Goal: Information Seeking & Learning: Learn about a topic

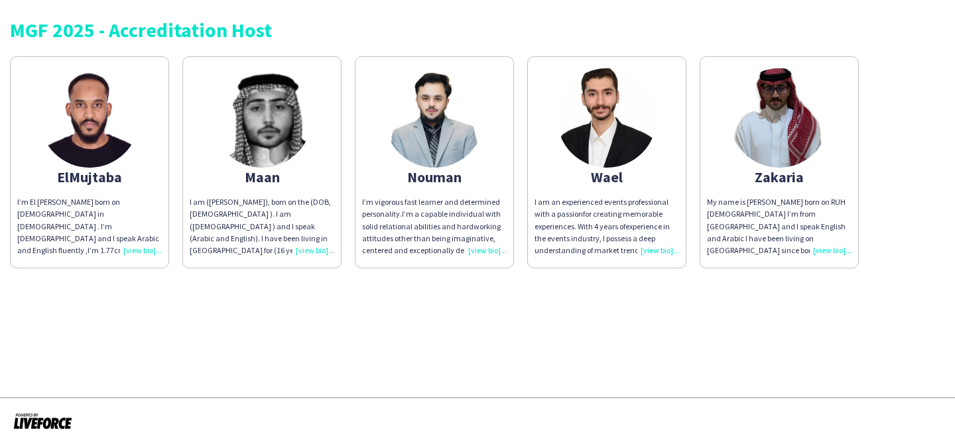
click at [618, 155] on img at bounding box center [607, 118] width 100 height 100
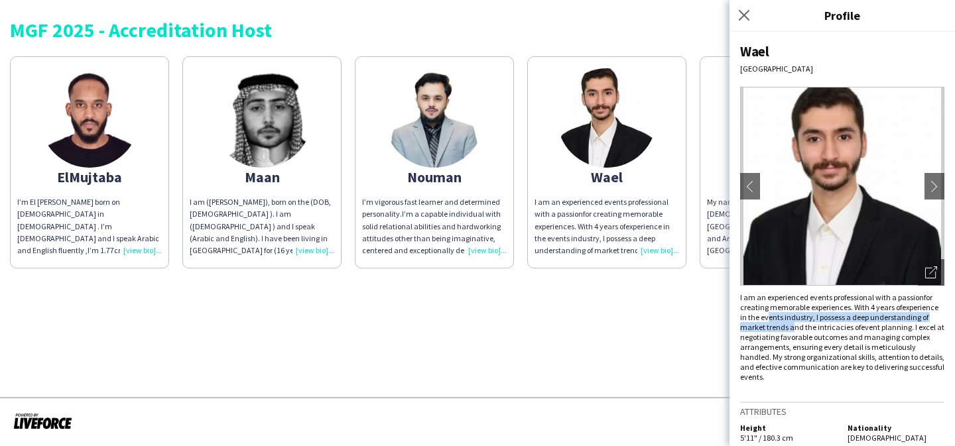
drag, startPoint x: 815, startPoint y: 320, endPoint x: 850, endPoint y: 323, distance: 35.9
click at [850, 323] on div "I am an experienced events professional with a passionfor creating memorable ex…" at bounding box center [842, 338] width 204 height 90
click at [519, 361] on app-share-pages "MGF 2025 - Accreditation Host ElMujtaba I’m El [PERSON_NAME] born on [DEMOGRAPH…" at bounding box center [477, 223] width 955 height 446
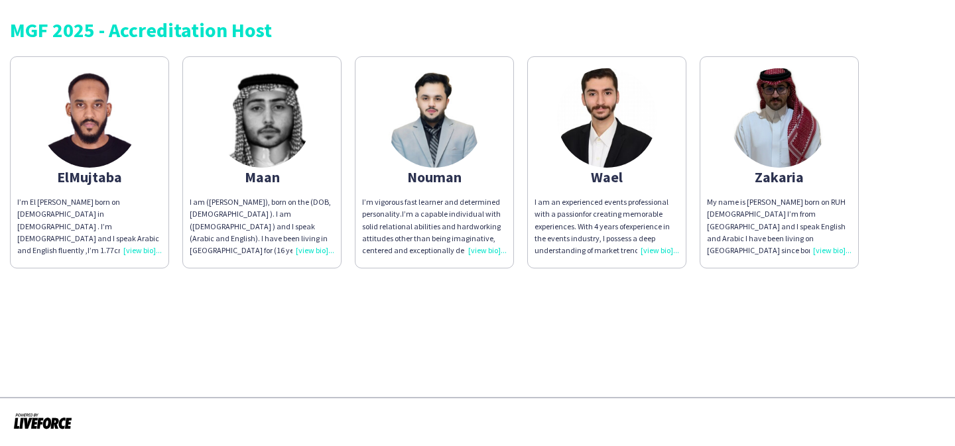
click at [233, 210] on div "I am ([PERSON_NAME]), born on the (DOB, [DEMOGRAPHIC_DATA] ). I am ([DEMOGRAPHI…" at bounding box center [262, 226] width 145 height 60
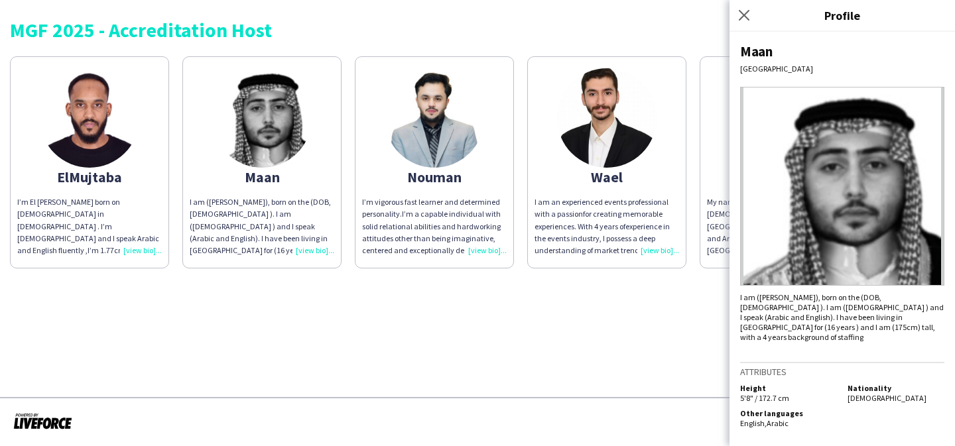
click at [553, 337] on app-share-pages "MGF 2025 - Accreditation Host ElMujtaba I’m El [PERSON_NAME] born on [DEMOGRAPH…" at bounding box center [477, 223] width 955 height 446
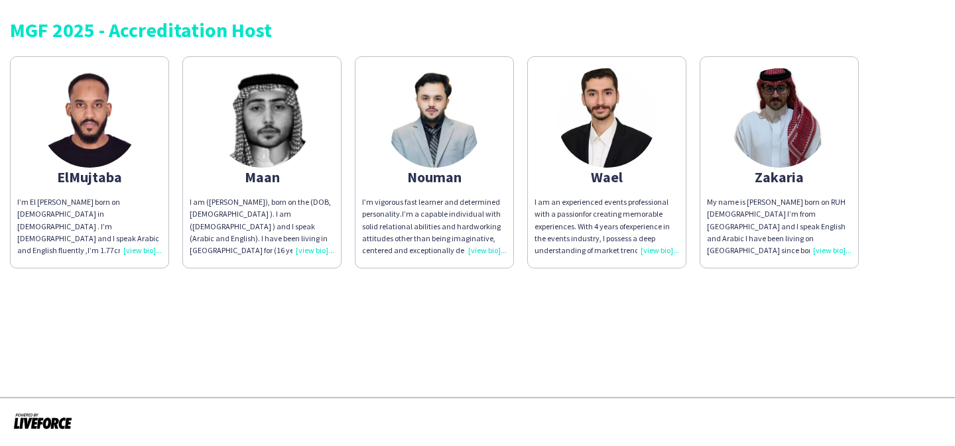
click at [67, 241] on div "I’m El [PERSON_NAME] born on [DEMOGRAPHIC_DATA] in [DEMOGRAPHIC_DATA] . I’m [DE…" at bounding box center [89, 226] width 145 height 60
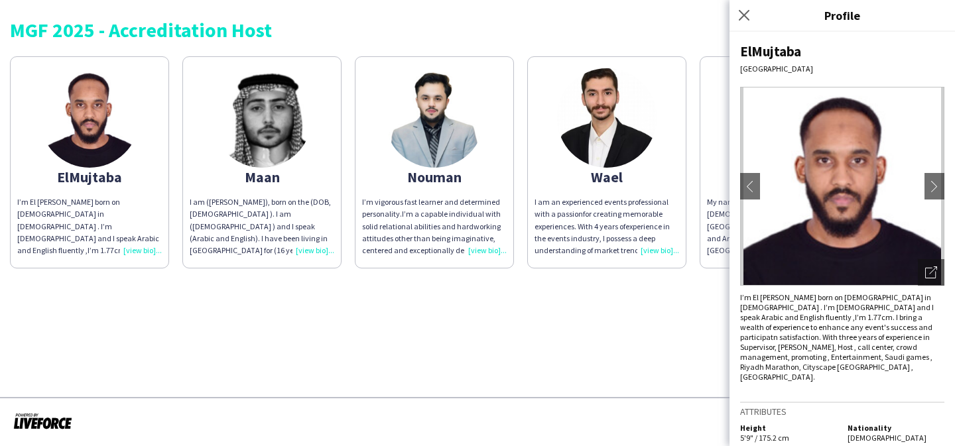
click at [397, 244] on div "I’m vigorous fast learner and determined personality.I’m a capable individual w…" at bounding box center [434, 226] width 145 height 60
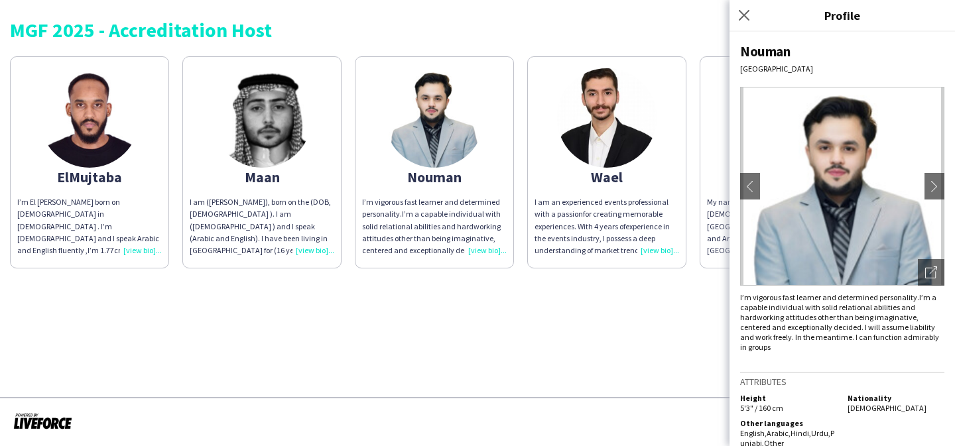
click at [633, 245] on div "I am an experienced events professional with a passionfor creating memorable ex…" at bounding box center [607, 226] width 145 height 60
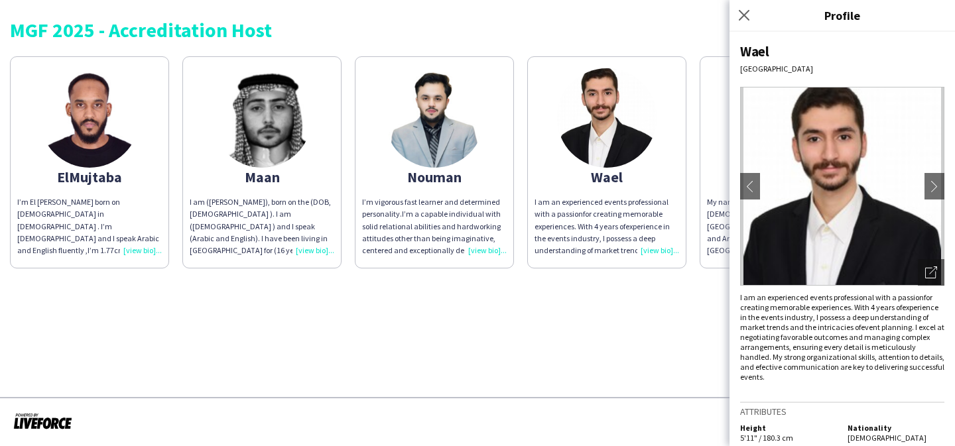
click at [613, 328] on app-share-pages "MGF 2025 - Accreditation Host ElMujtaba I’m El [PERSON_NAME] born on [DEMOGRAPH…" at bounding box center [477, 223] width 955 height 446
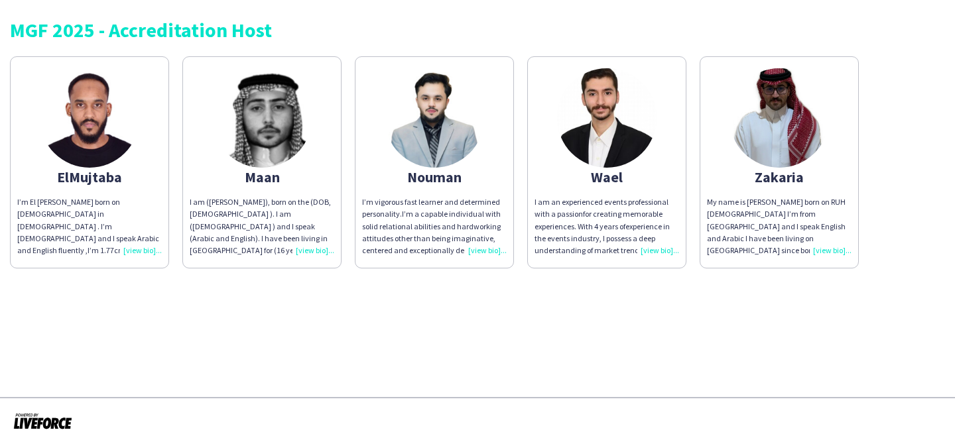
click at [813, 114] on img at bounding box center [780, 118] width 100 height 100
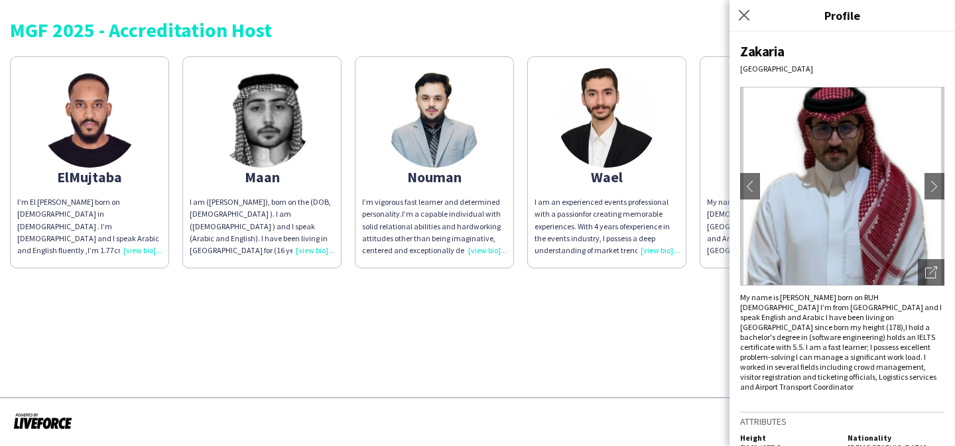
click at [647, 346] on app-share-pages "MGF 2025 - Accreditation Host ElMujtaba I’m El [PERSON_NAME] born on [DEMOGRAPH…" at bounding box center [477, 223] width 955 height 446
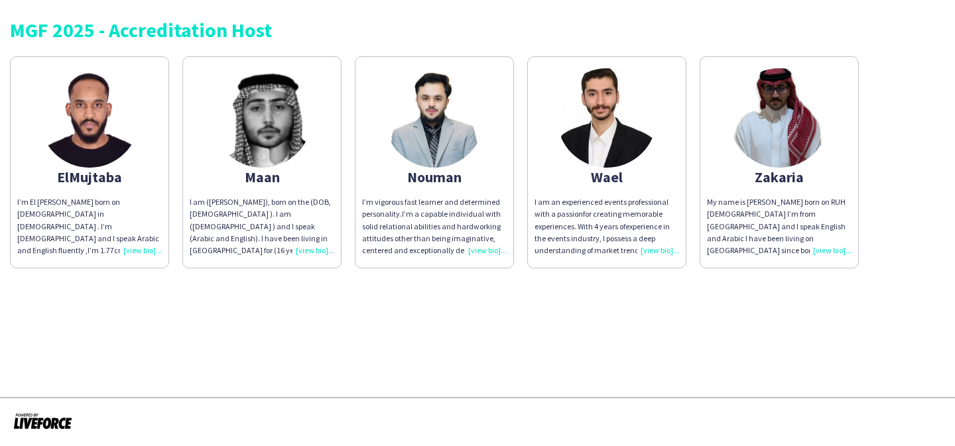
click at [613, 141] on img at bounding box center [607, 118] width 100 height 100
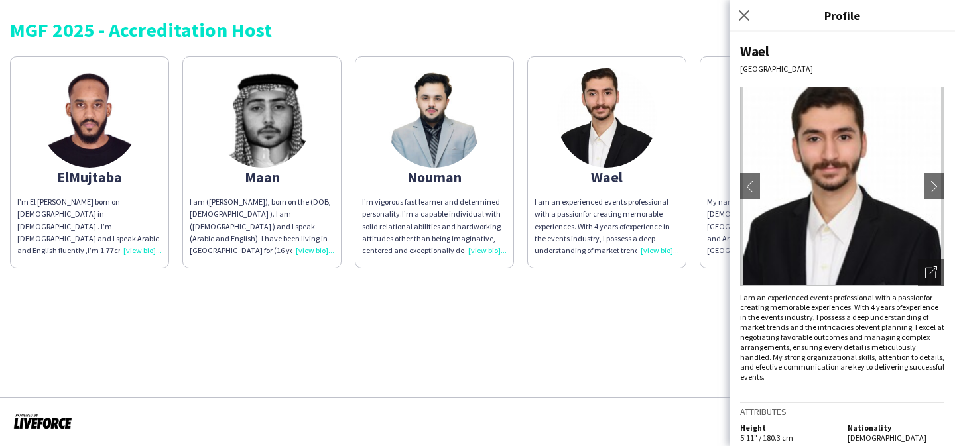
click at [791, 131] on img at bounding box center [842, 186] width 204 height 199
click at [416, 333] on app-share-pages "MGF 2025 - Accreditation Host ElMujtaba I’m El [PERSON_NAME] born on [DEMOGRAPH…" at bounding box center [477, 223] width 955 height 446
